Goal: Information Seeking & Learning: Learn about a topic

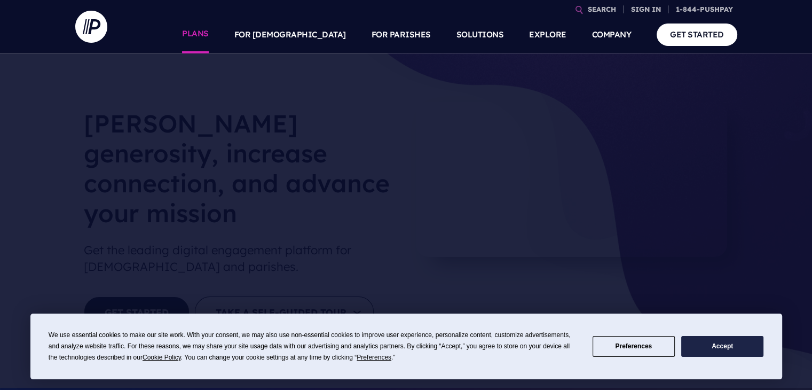
click at [209, 35] on link "PLANS" at bounding box center [195, 34] width 27 height 37
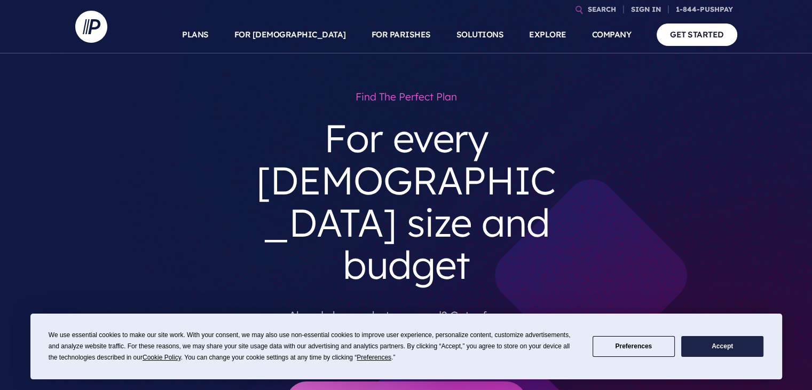
click at [723, 345] on button "Accept" at bounding box center [723, 346] width 82 height 21
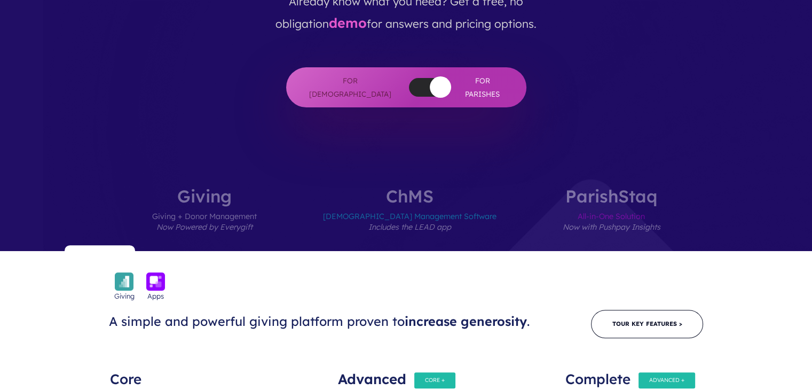
scroll to position [316, 0]
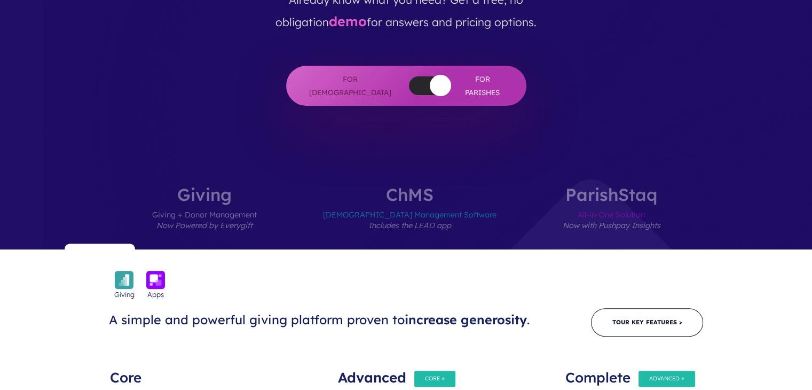
click at [414, 186] on label "ChMS Church Management Software Includes the LEAD app" at bounding box center [410, 218] width 238 height 64
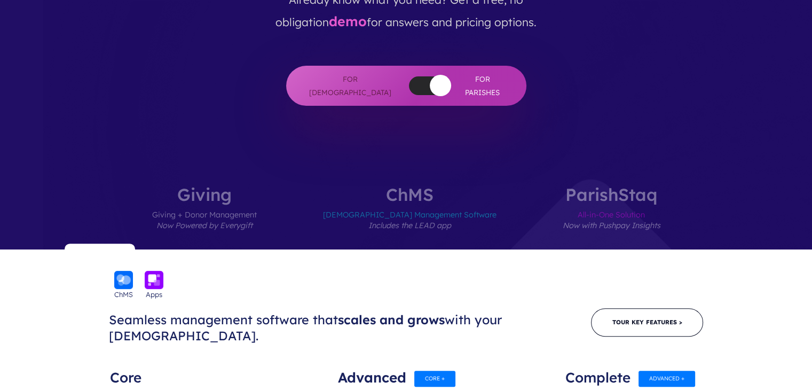
click at [257, 203] on span "Giving + Donor Management Now Powered by Everygift" at bounding box center [204, 226] width 105 height 46
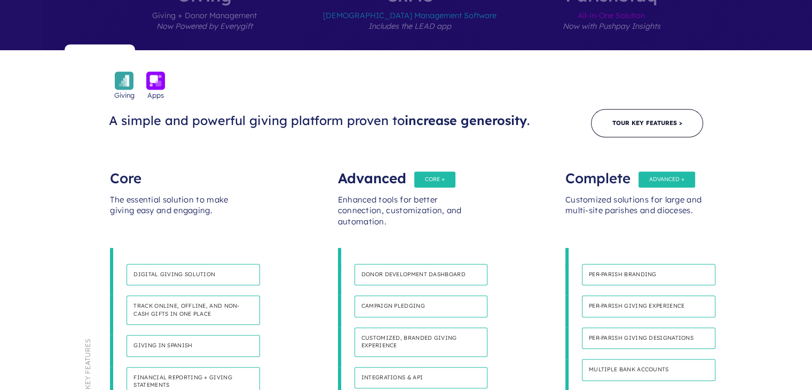
scroll to position [520, 0]
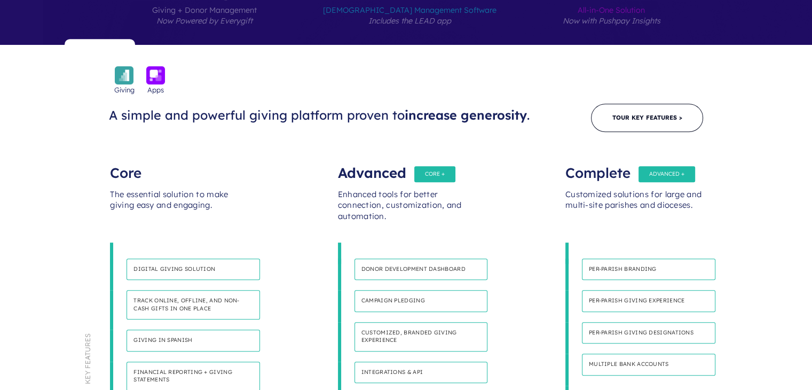
click at [194, 280] on p "Simplify stewardship with an easy giving experience for first-time and recurrin…" at bounding box center [194, 284] width 134 height 9
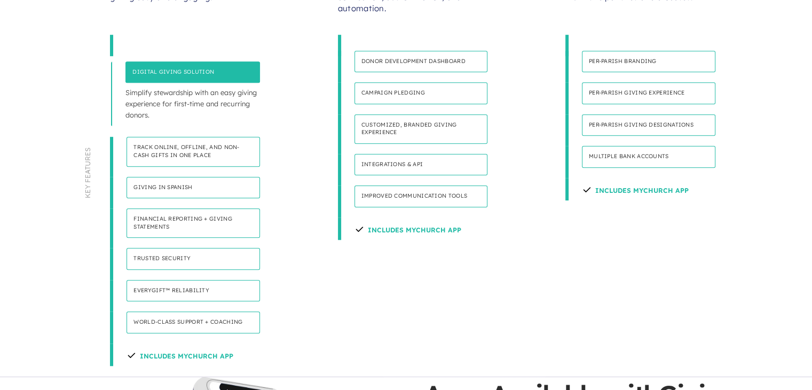
scroll to position [730, 0]
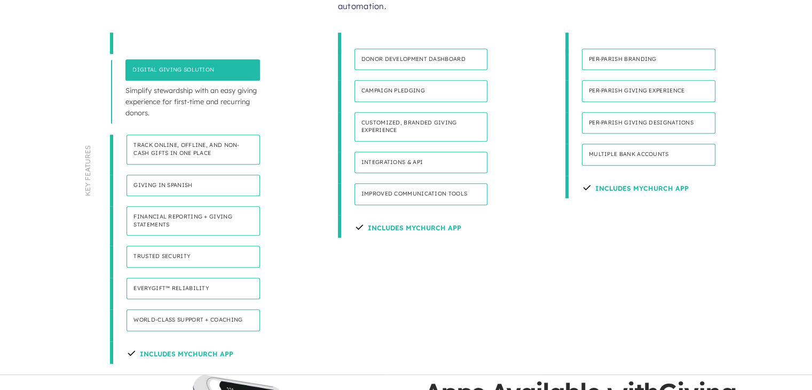
click at [195, 341] on h4 "Includes MyChurch App" at bounding box center [180, 352] width 107 height 22
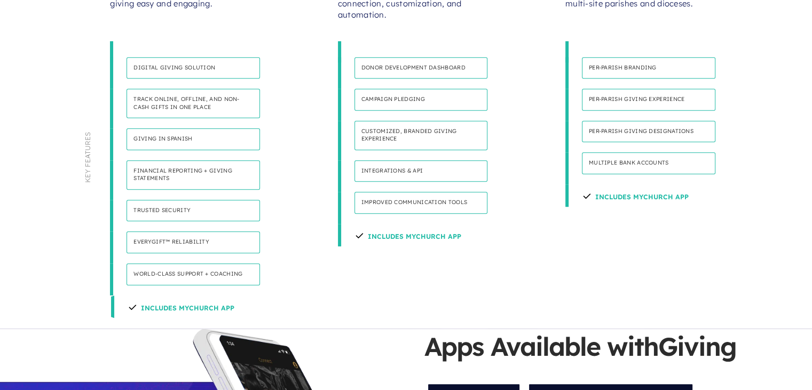
scroll to position [708, 0]
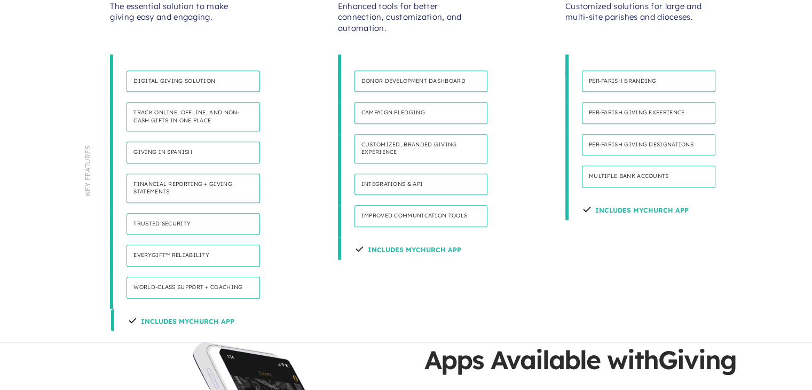
click at [183, 309] on h4 "Includes MyChurch App" at bounding box center [181, 320] width 107 height 22
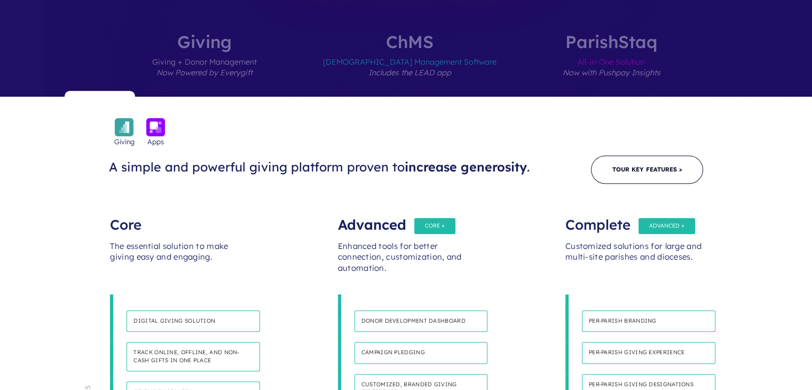
scroll to position [469, 0]
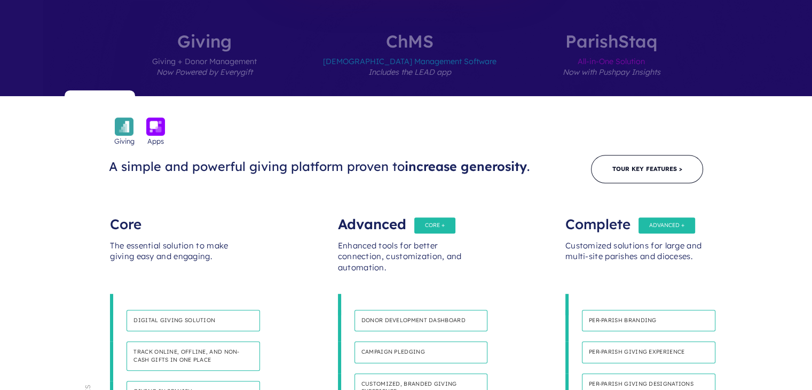
click at [437, 208] on div "Advanced" at bounding box center [406, 218] width 137 height 21
click at [427, 310] on h4 "Donor development dashboard" at bounding box center [422, 321] width 134 height 22
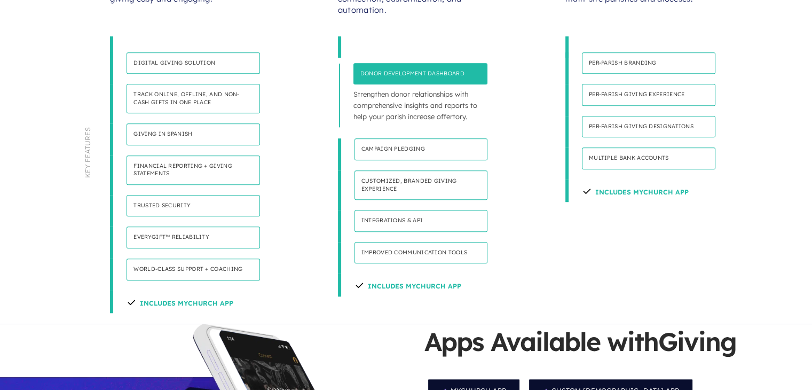
scroll to position [729, 0]
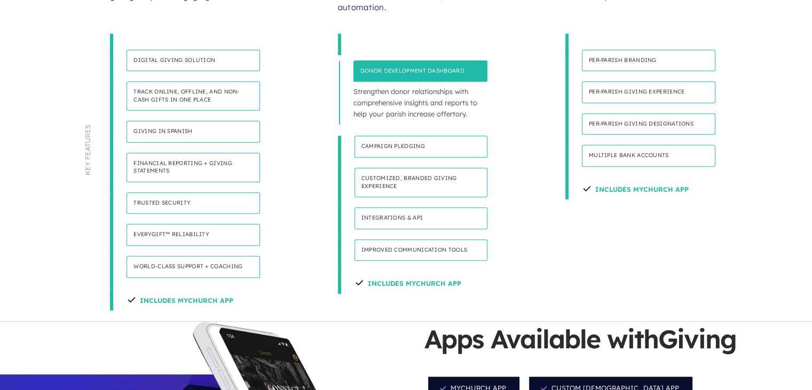
click at [408, 239] on h4 "Improved communication tools" at bounding box center [422, 250] width 134 height 22
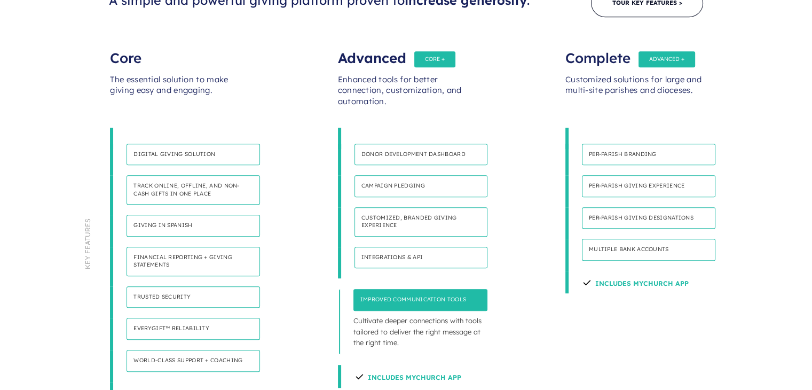
scroll to position [630, 0]
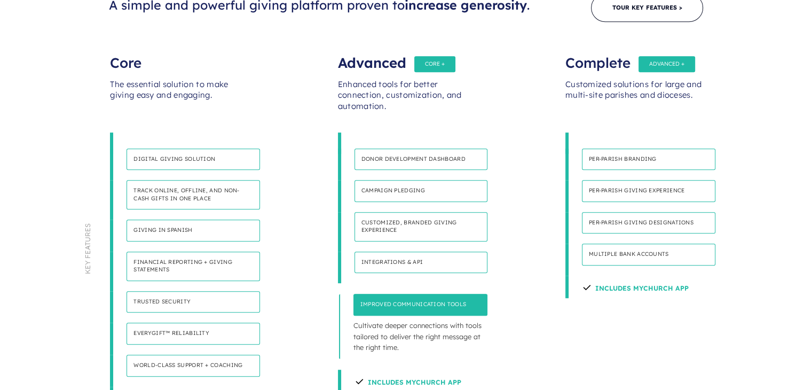
click at [408, 252] on h4 "Integrations & API" at bounding box center [422, 263] width 134 height 22
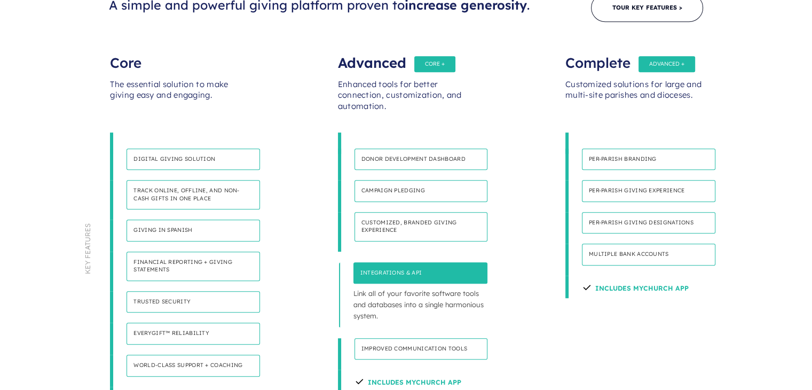
click at [396, 212] on h4 "Customized, branded giving experience" at bounding box center [422, 226] width 134 height 29
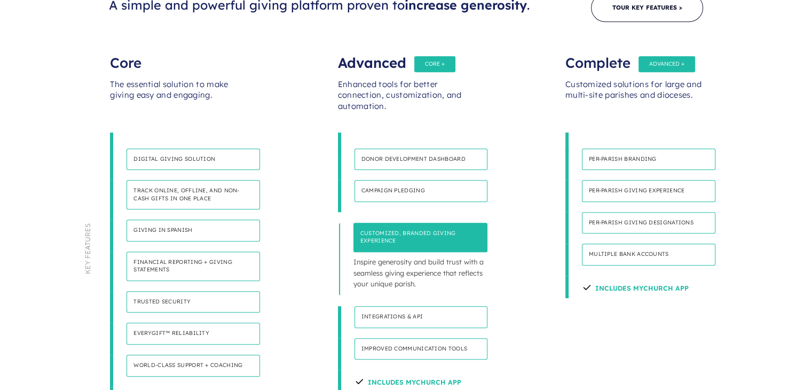
click at [607, 244] on h4 "Multiple bank accounts" at bounding box center [649, 255] width 134 height 22
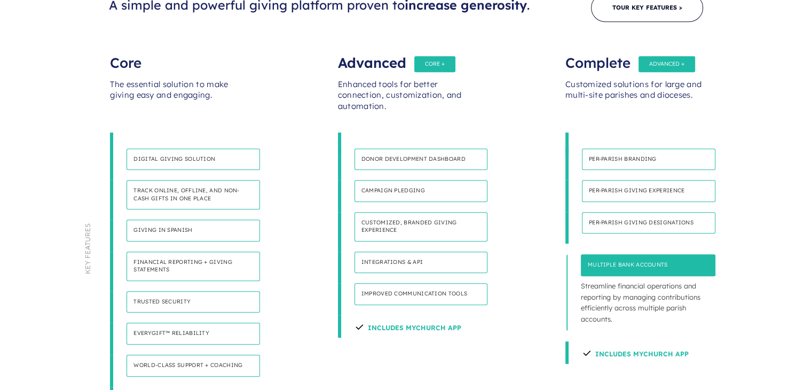
click at [625, 170] on p "Embrace each parish’s unique community through customized in-app branding." at bounding box center [649, 174] width 134 height 9
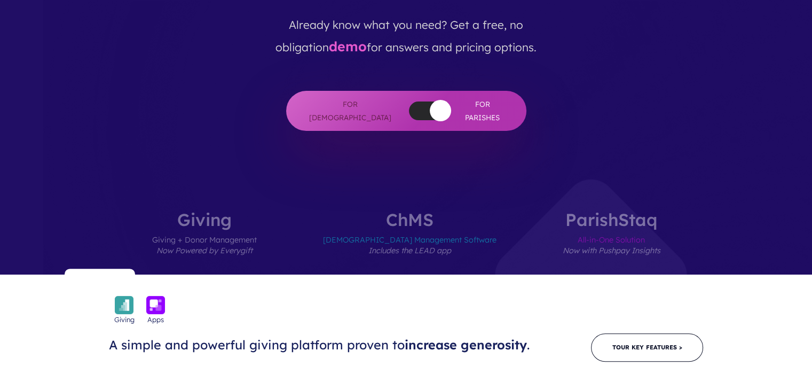
scroll to position [280, 0]
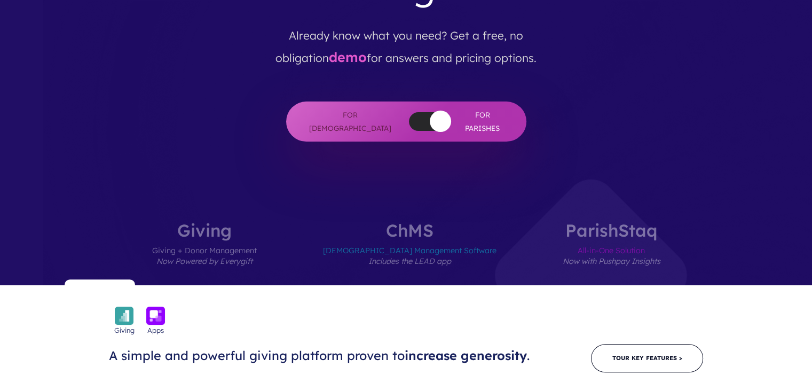
click at [407, 222] on label "ChMS Church Management Software Includes the LEAD app" at bounding box center [410, 254] width 238 height 64
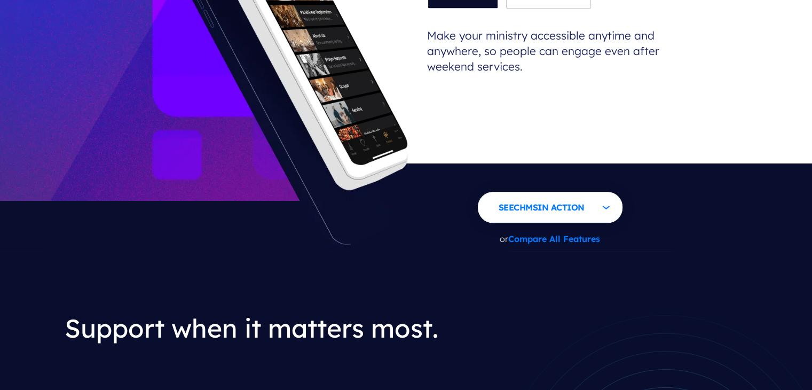
scroll to position [1167, 0]
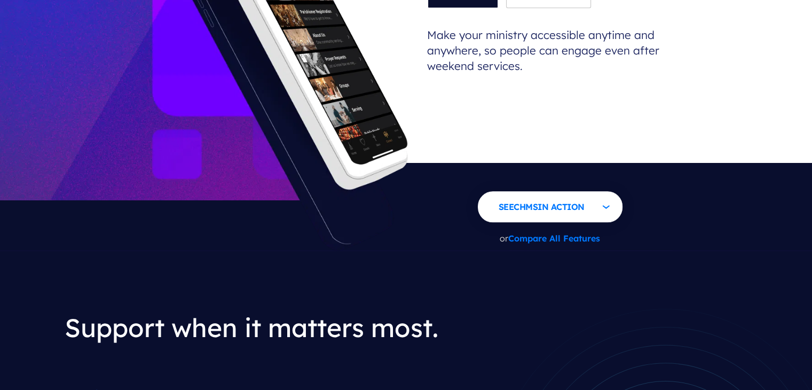
click at [457, 154] on div "Apps Available with ChMS MyChurch App Custom Church App Lead App Per-Campus App…" at bounding box center [619, 74] width 388 height 351
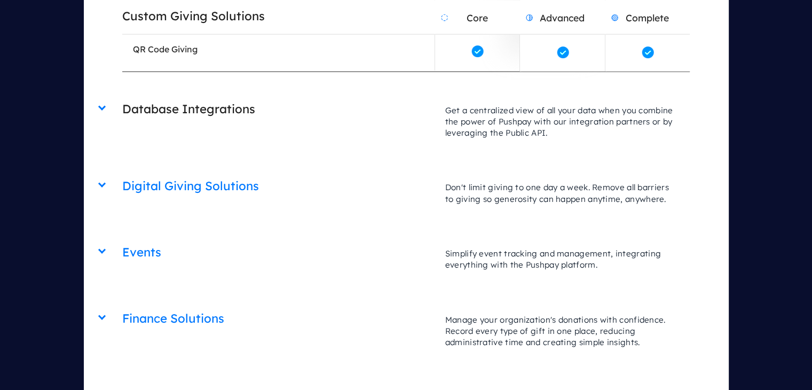
scroll to position [2576, 0]
